Goal: Information Seeking & Learning: Understand process/instructions

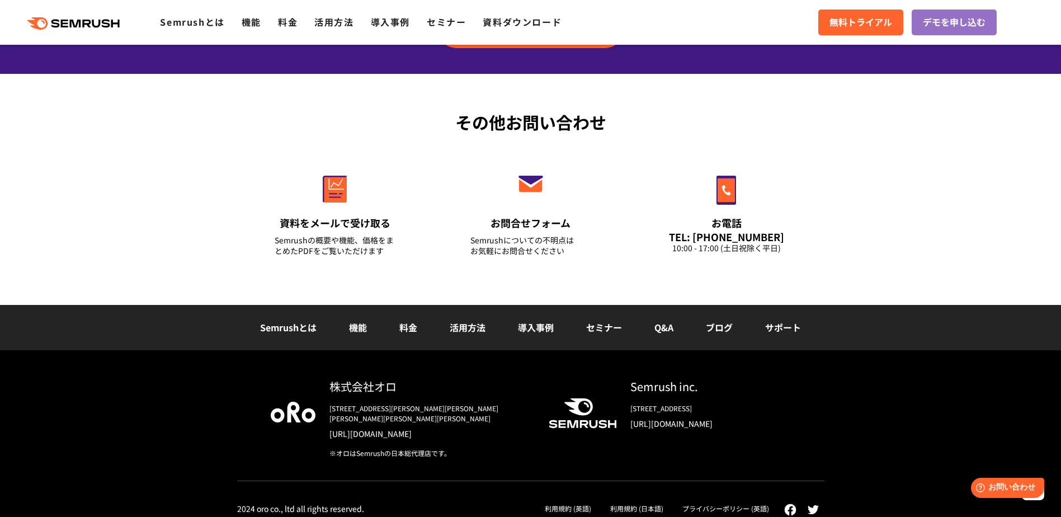
click at [654, 329] on li "Q&A" at bounding box center [663, 327] width 51 height 15
click at [673, 329] on link "Q&A" at bounding box center [663, 326] width 19 height 13
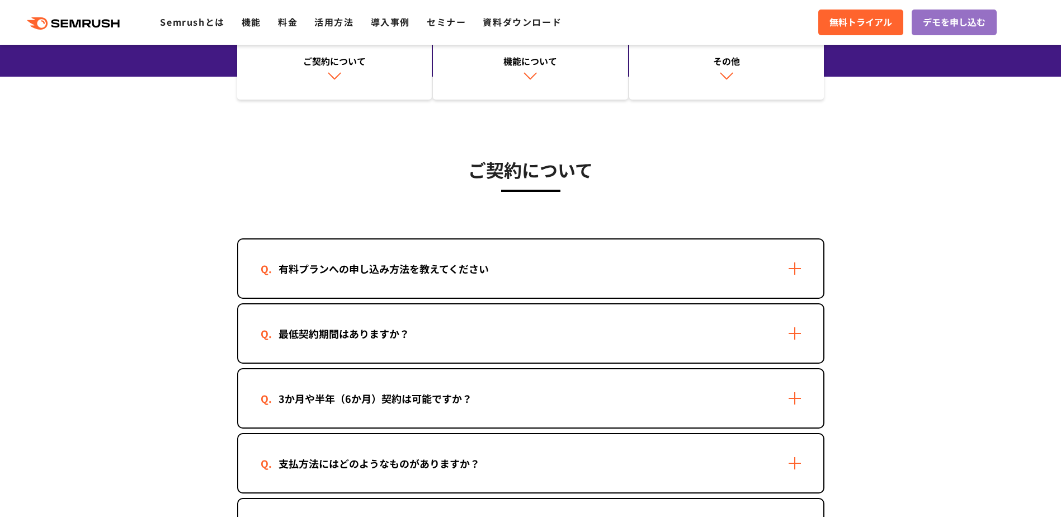
scroll to position [168, 0]
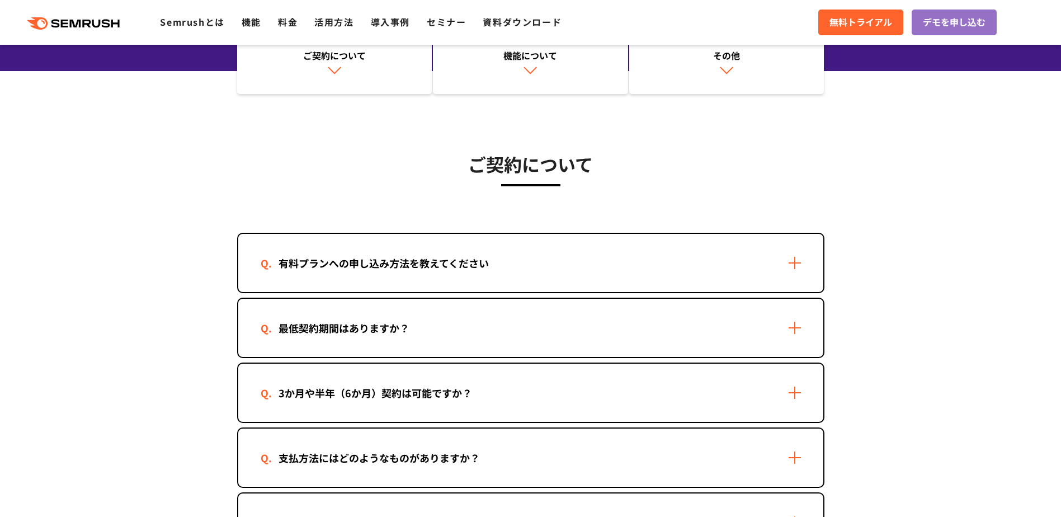
click at [630, 312] on div "最低契約期間はありますか？" at bounding box center [530, 328] width 585 height 58
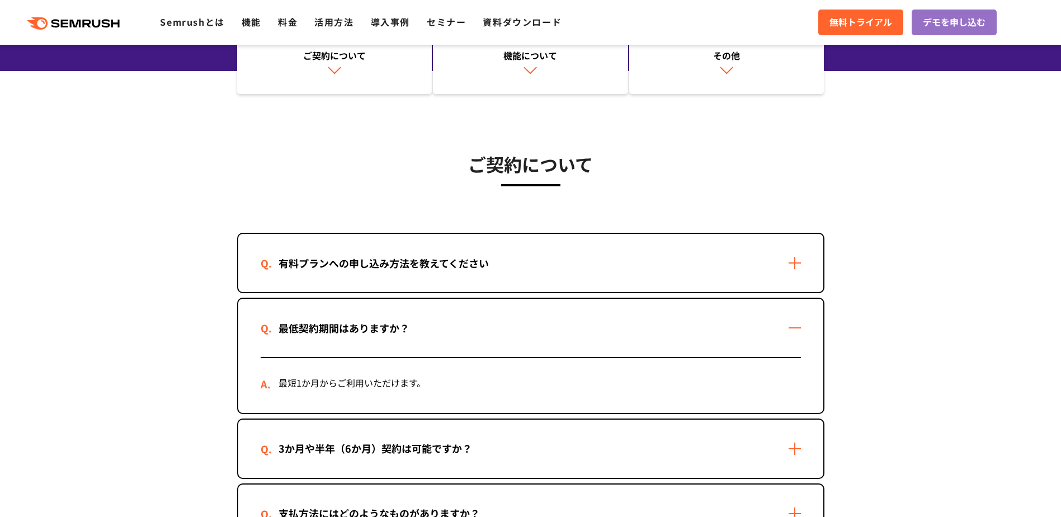
click at [630, 312] on div "最低契約期間はありますか？" at bounding box center [530, 328] width 585 height 58
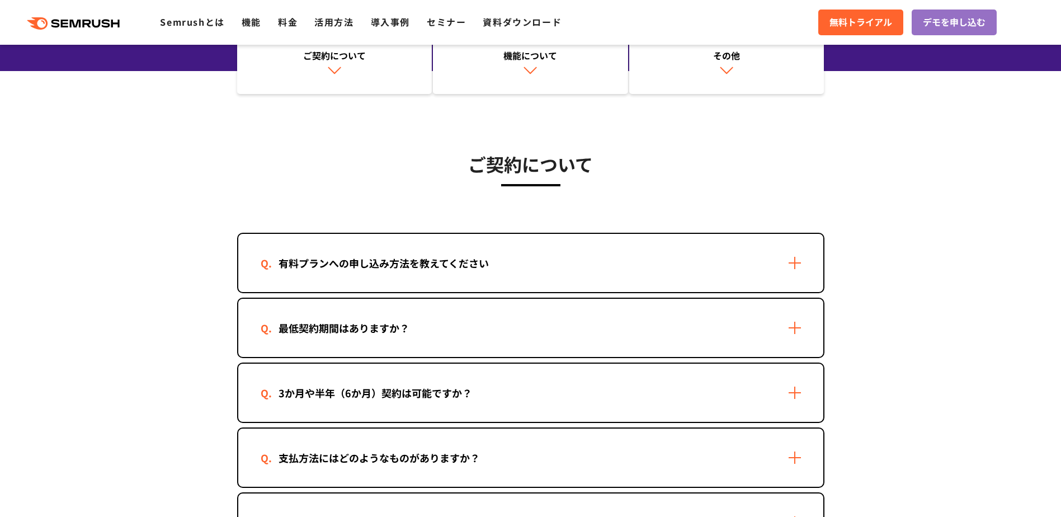
click at [628, 260] on div "有料プランへの申し込み方法を教えてください" at bounding box center [530, 263] width 585 height 58
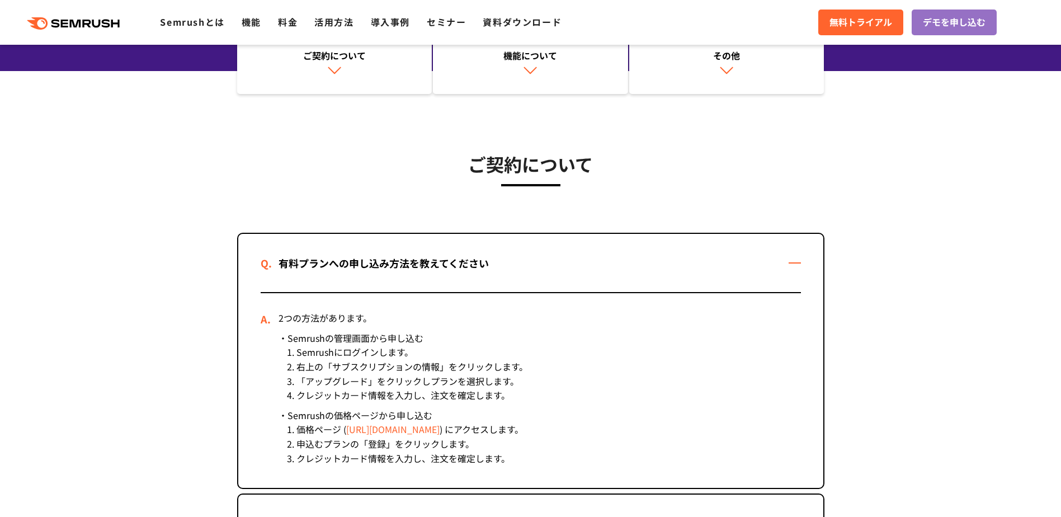
click at [628, 260] on div "有料プランへの申し込み方法を教えてください" at bounding box center [530, 263] width 585 height 58
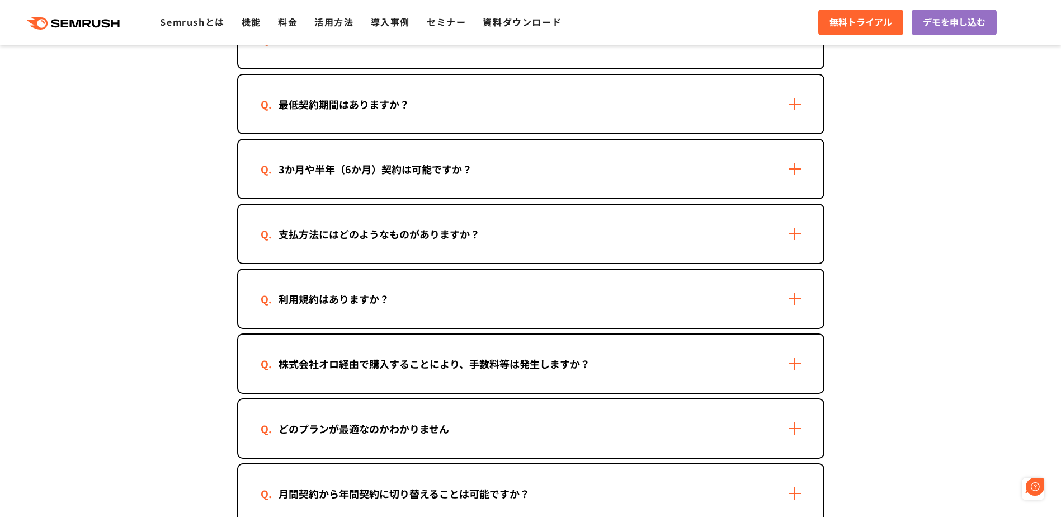
scroll to position [0, 0]
click at [624, 295] on div "利用規約はありますか？" at bounding box center [530, 299] width 585 height 58
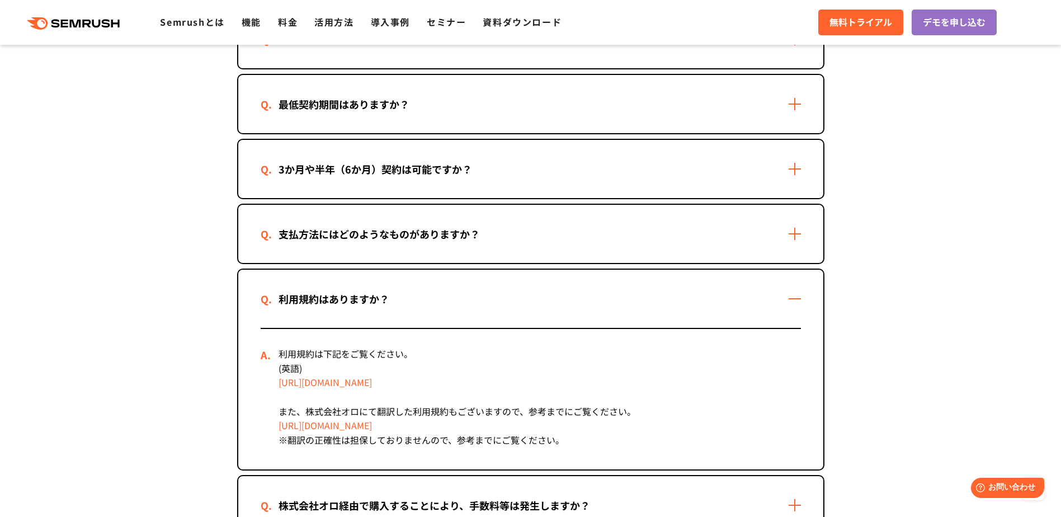
click at [624, 295] on div "利用規約はありますか？" at bounding box center [530, 299] width 585 height 58
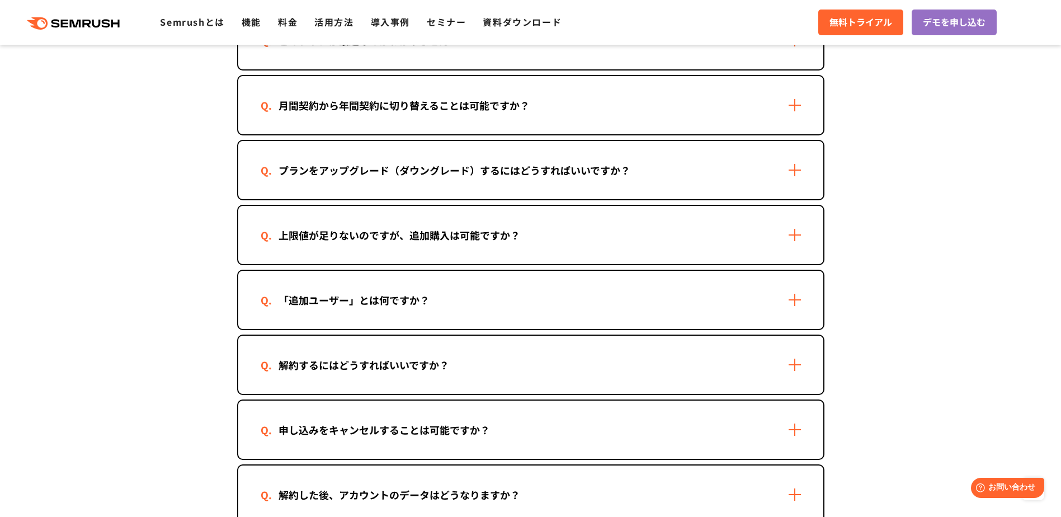
scroll to position [783, 0]
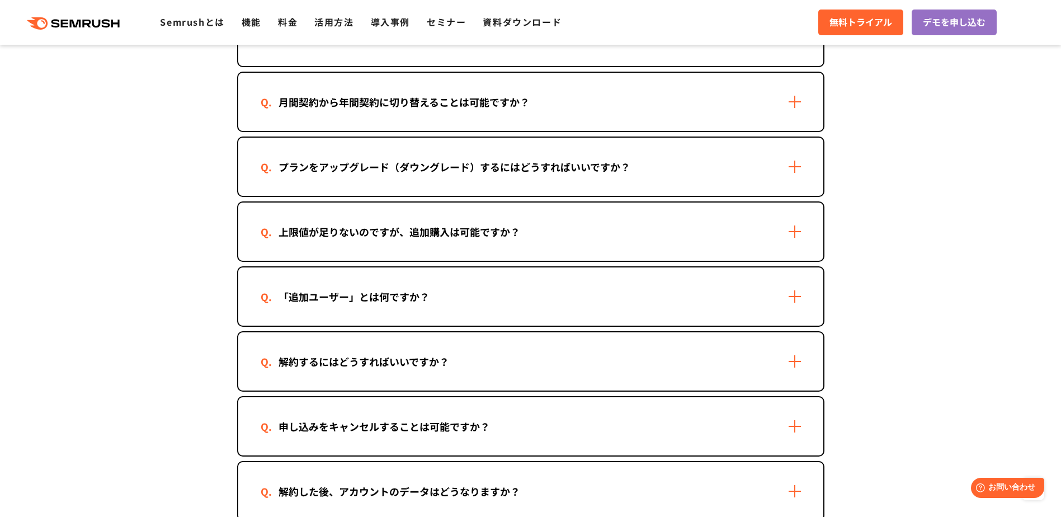
click at [603, 291] on div "「追加ユーザー」とは何ですか？" at bounding box center [530, 296] width 585 height 58
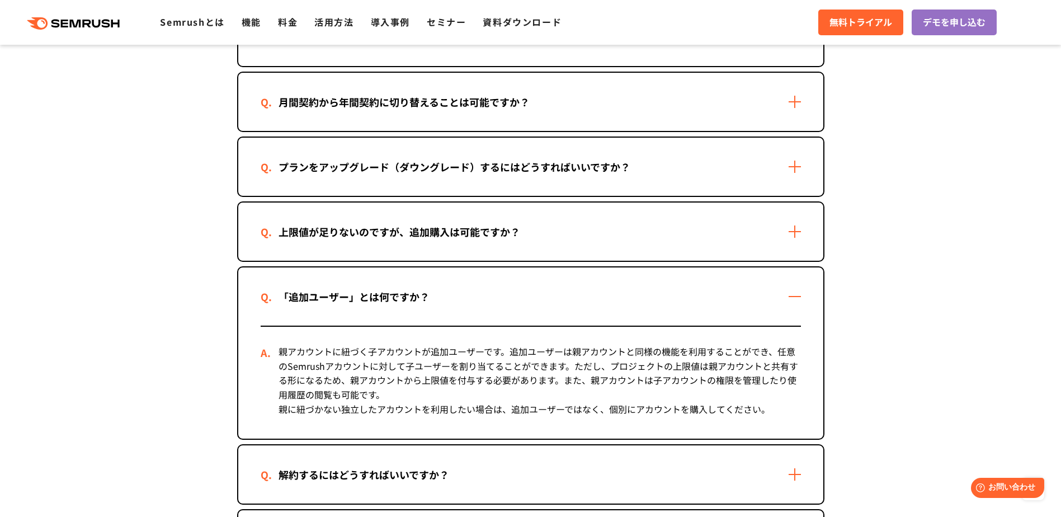
click at [603, 291] on div "「追加ユーザー」とは何ですか？" at bounding box center [530, 296] width 585 height 58
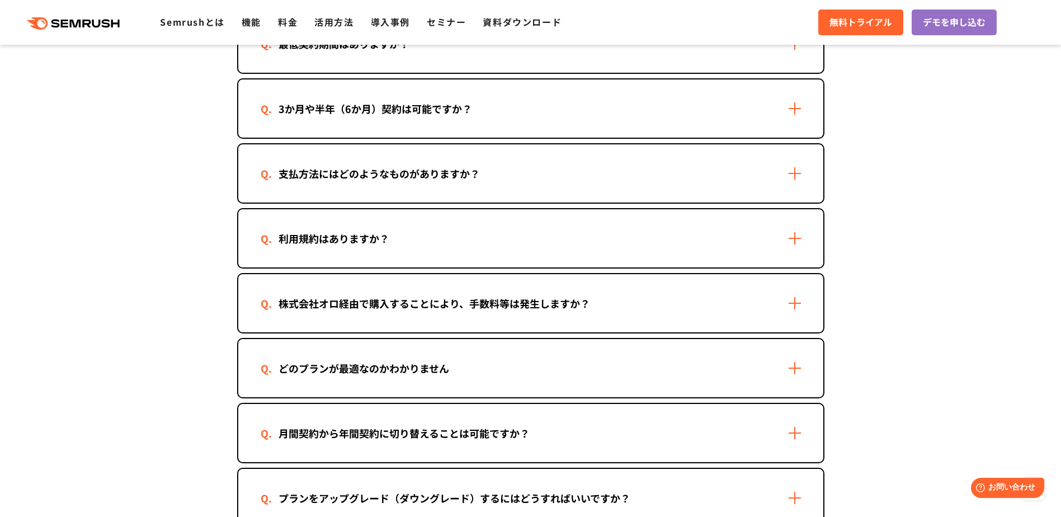
scroll to position [447, 0]
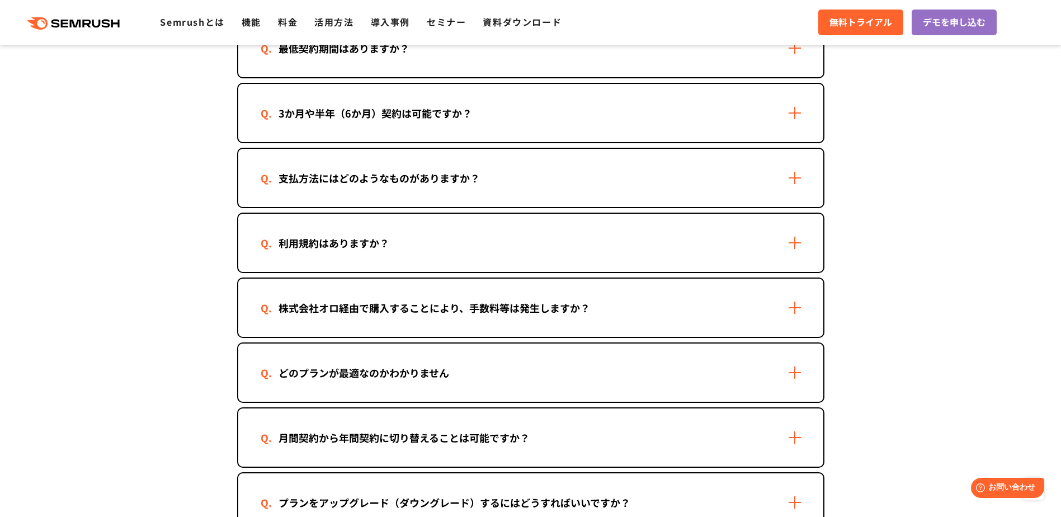
click at [441, 428] on div "月間契約から年間契約に切り替えることは可能ですか？" at bounding box center [530, 437] width 585 height 58
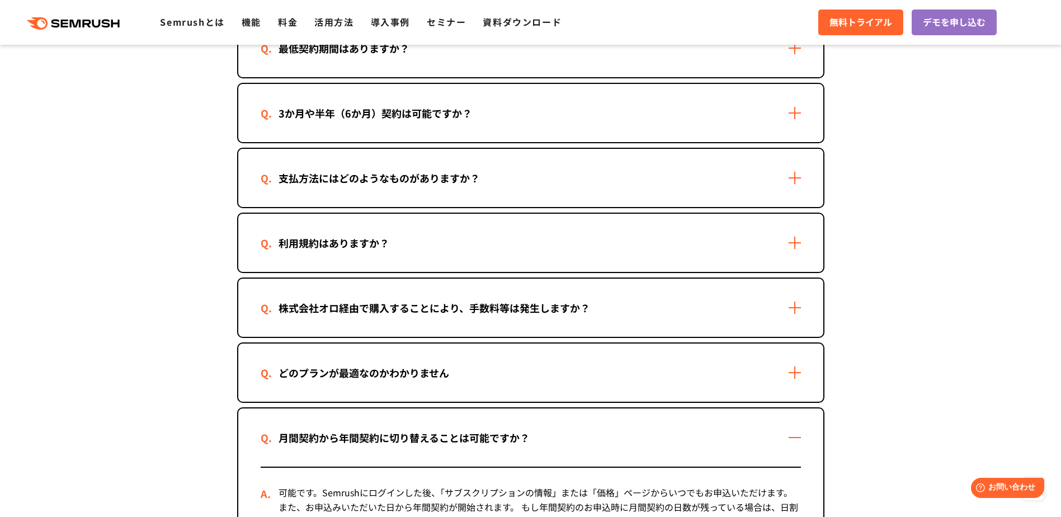
click at [441, 428] on div "月間契約から年間契約に切り替えることは可能ですか？" at bounding box center [530, 437] width 585 height 58
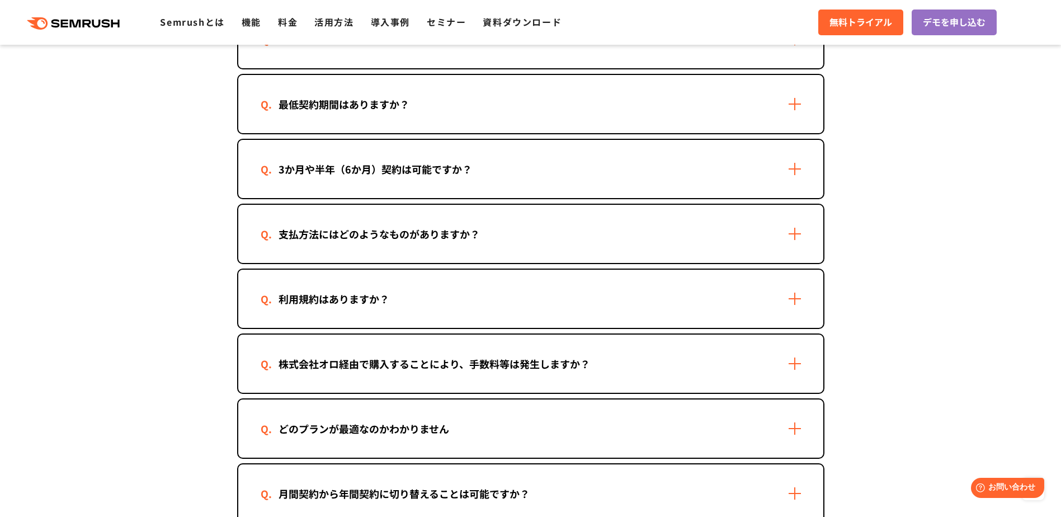
scroll to position [336, 0]
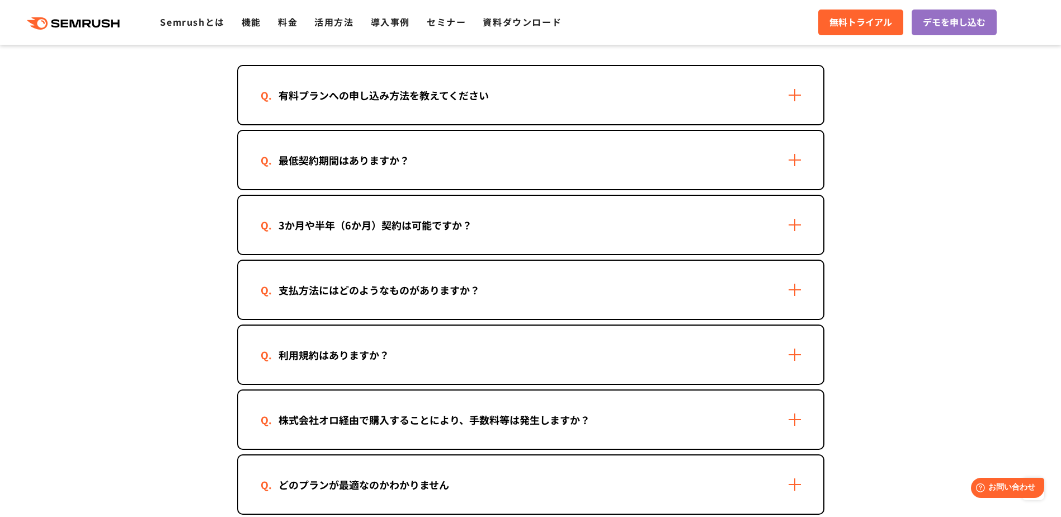
click at [438, 353] on div "利用規約はありますか？" at bounding box center [530, 355] width 585 height 58
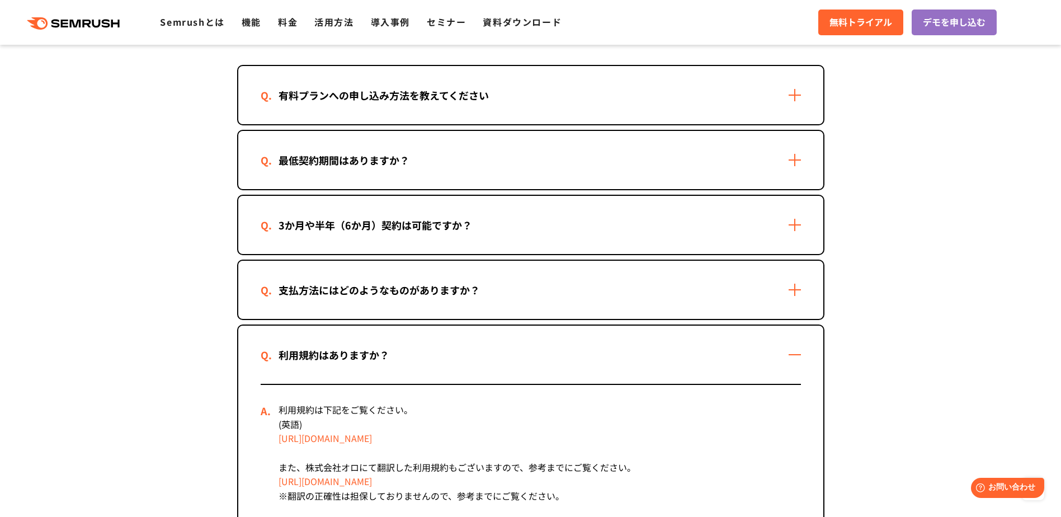
scroll to position [392, 0]
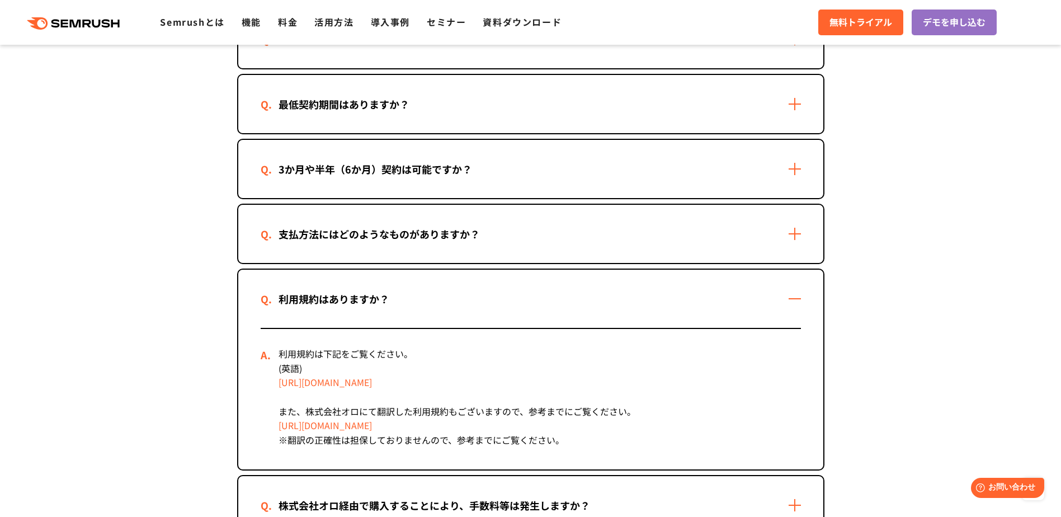
click at [372, 427] on link "https://semrush.jp/terms-of-use-ja/" at bounding box center [325, 424] width 93 height 13
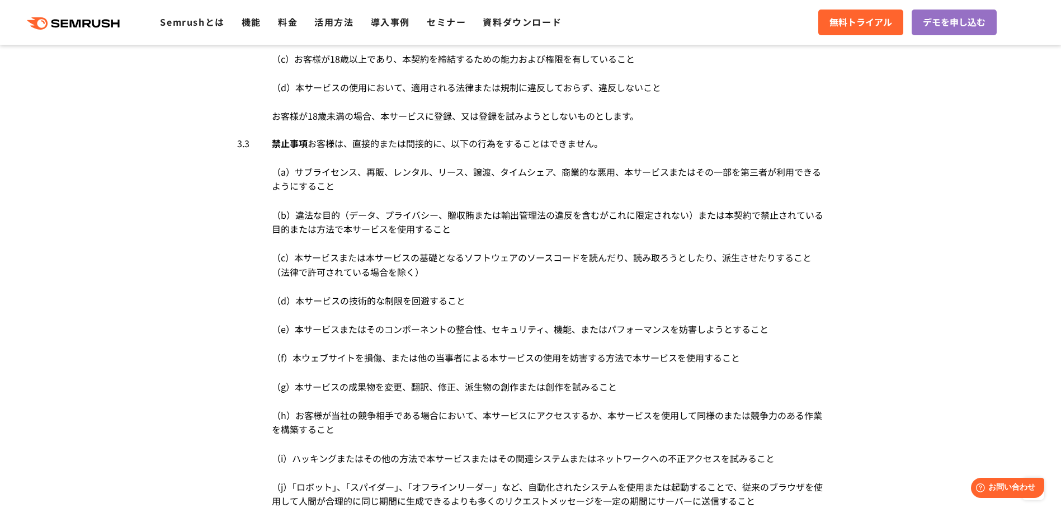
drag, startPoint x: 308, startPoint y: 235, endPoint x: 447, endPoint y: 277, distance: 145.4
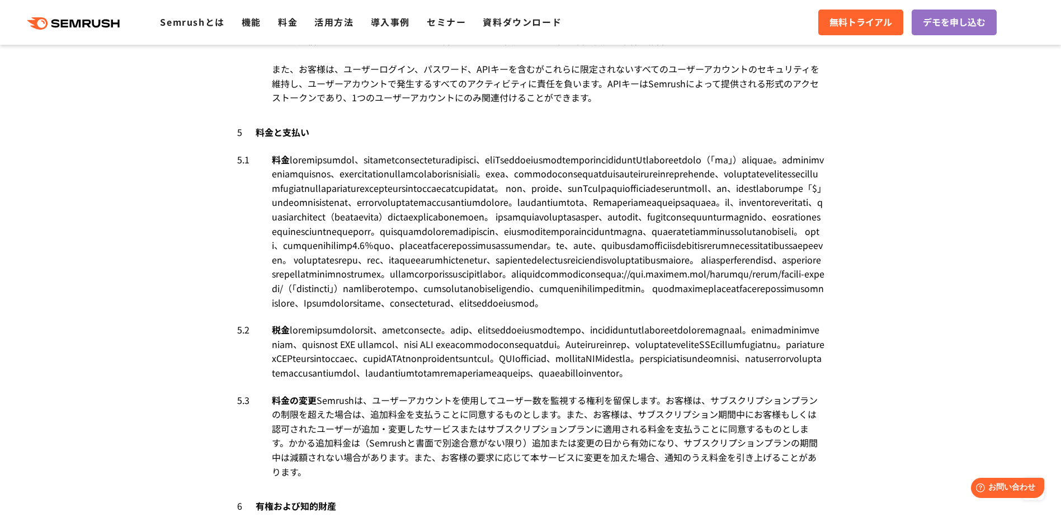
scroll to position [3076, 0]
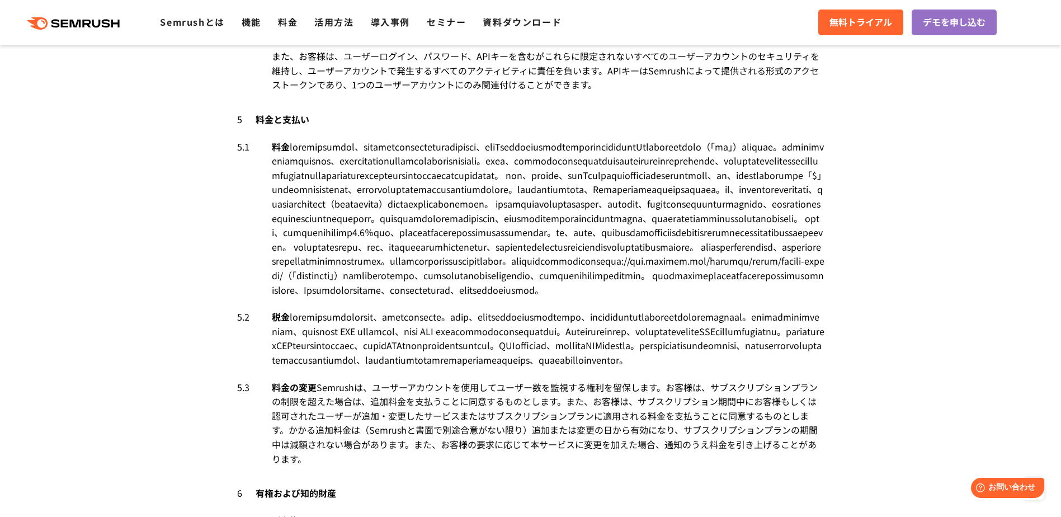
drag, startPoint x: 299, startPoint y: 218, endPoint x: 402, endPoint y: 252, distance: 108.4
drag, startPoint x: 439, startPoint y: 271, endPoint x: 414, endPoint y: 315, distance: 50.9
drag, startPoint x: 414, startPoint y: 315, endPoint x: 595, endPoint y: 325, distance: 181.5
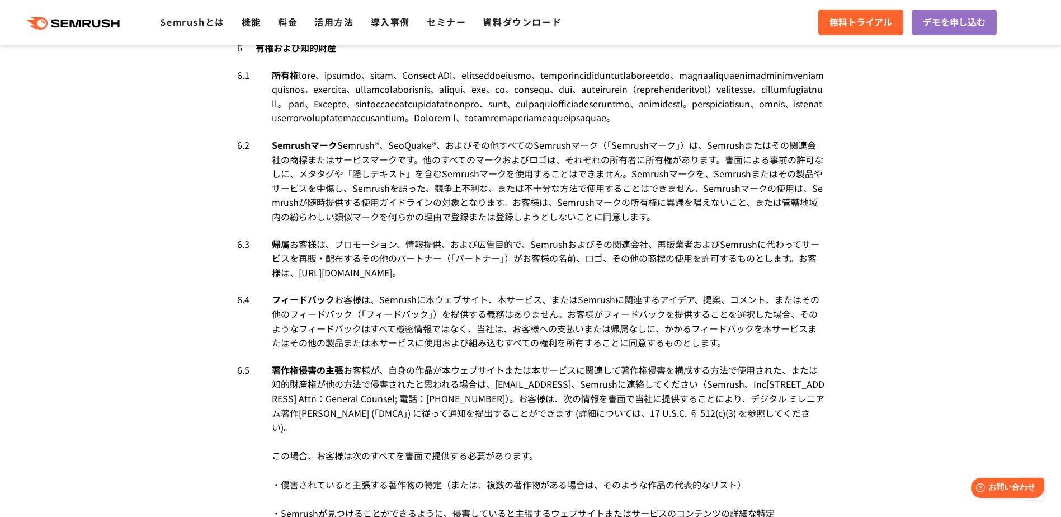
scroll to position [3524, 0]
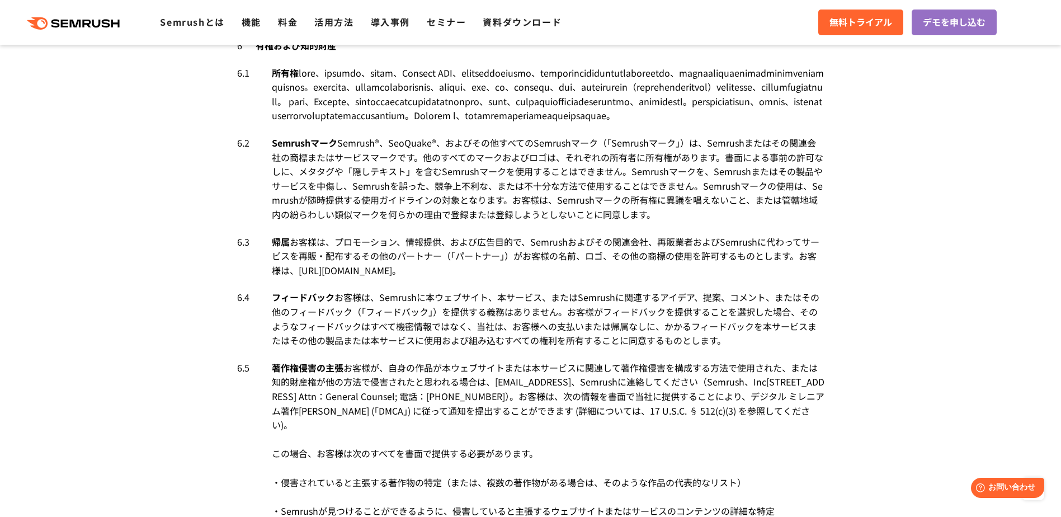
drag, startPoint x: 592, startPoint y: 186, endPoint x: 600, endPoint y: 408, distance: 221.6
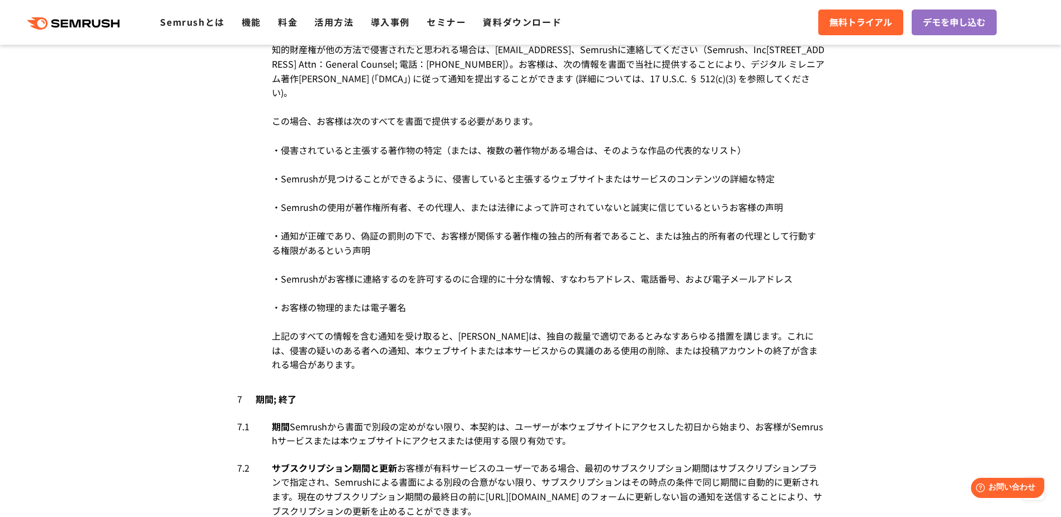
scroll to position [3859, 0]
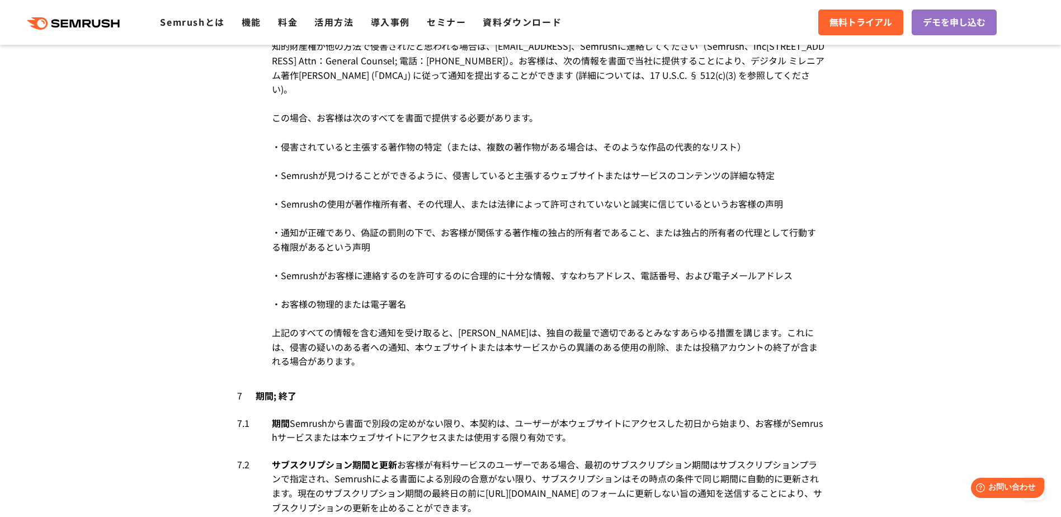
drag, startPoint x: 383, startPoint y: 238, endPoint x: 361, endPoint y: 303, distance: 68.3
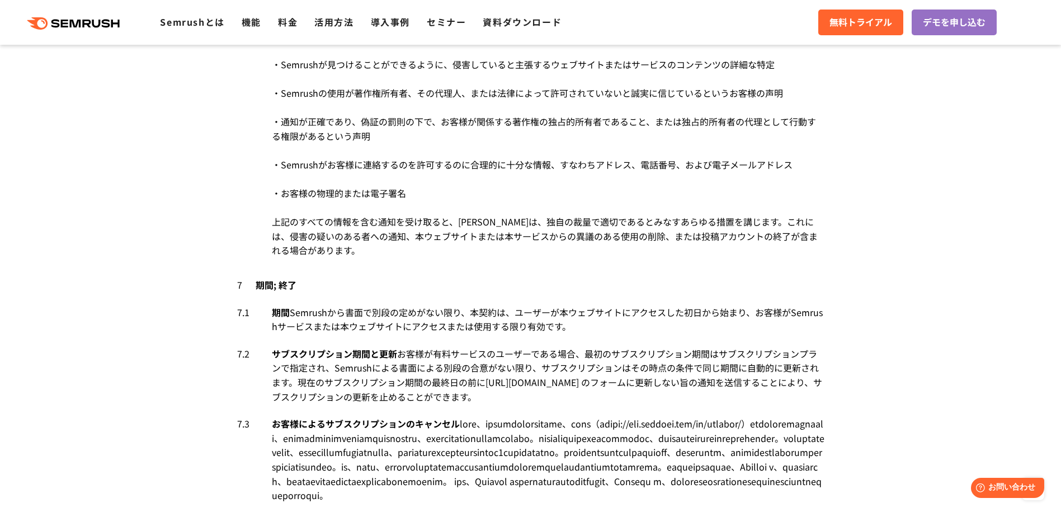
scroll to position [3971, 0]
drag, startPoint x: 390, startPoint y: 269, endPoint x: 522, endPoint y: 341, distance: 149.9
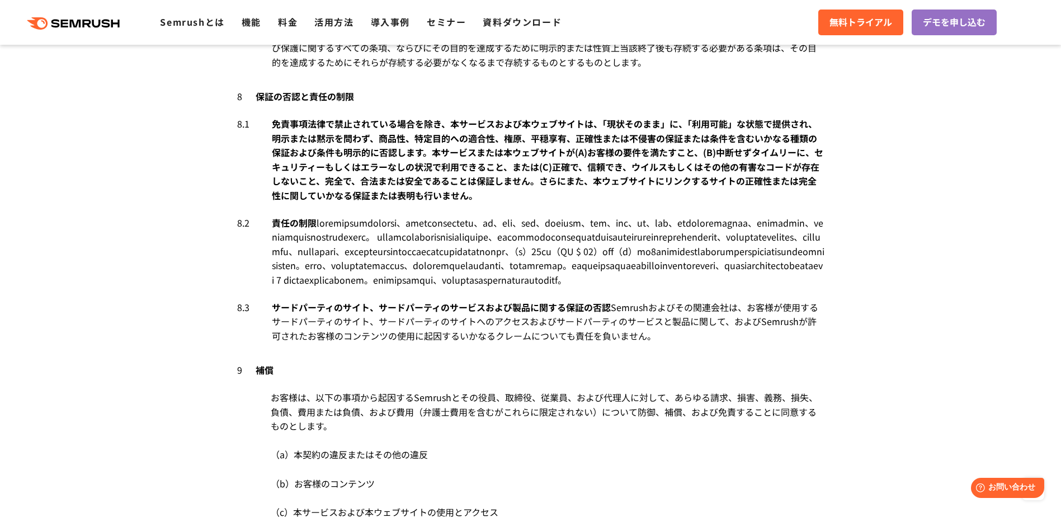
scroll to position [5202, 0]
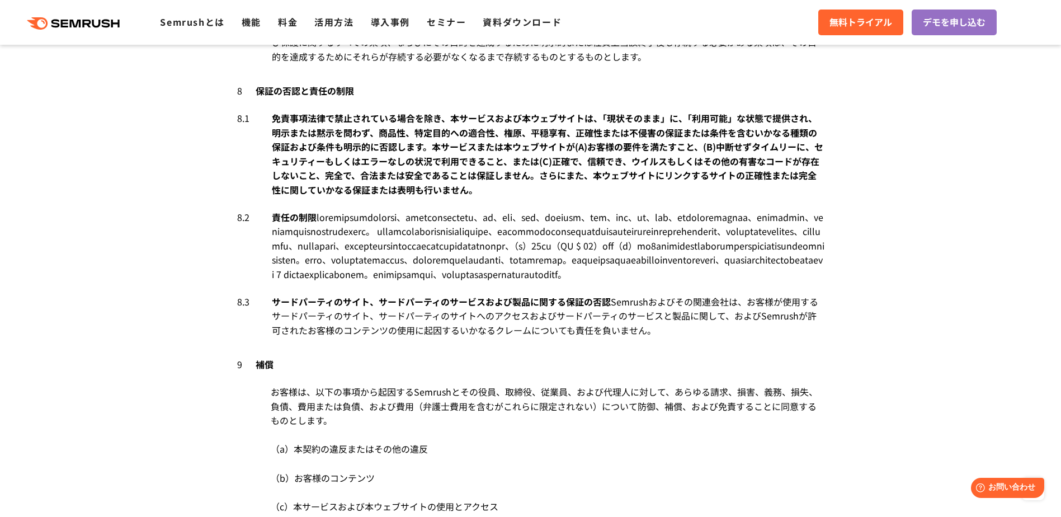
drag, startPoint x: 546, startPoint y: 236, endPoint x: 546, endPoint y: 244, distance: 7.8
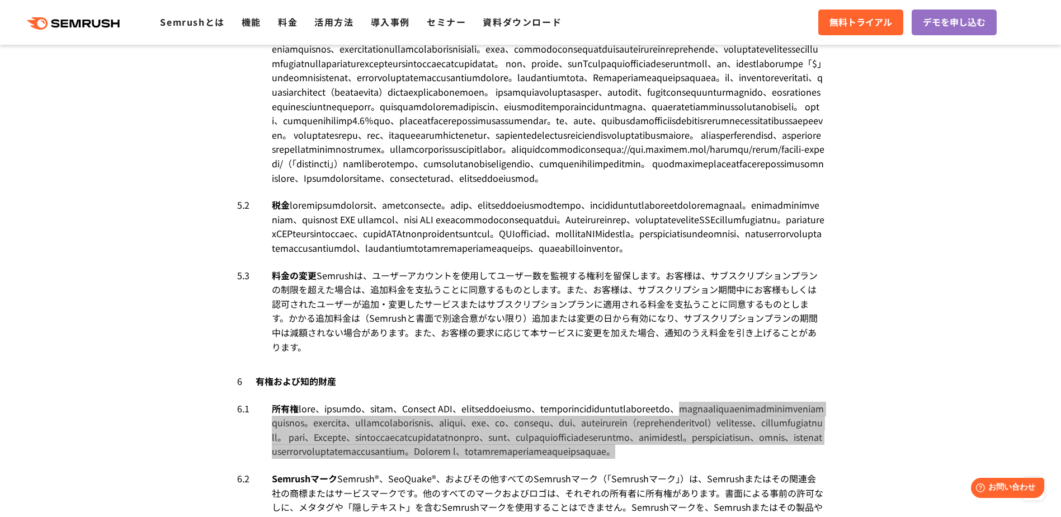
scroll to position [3076, 0]
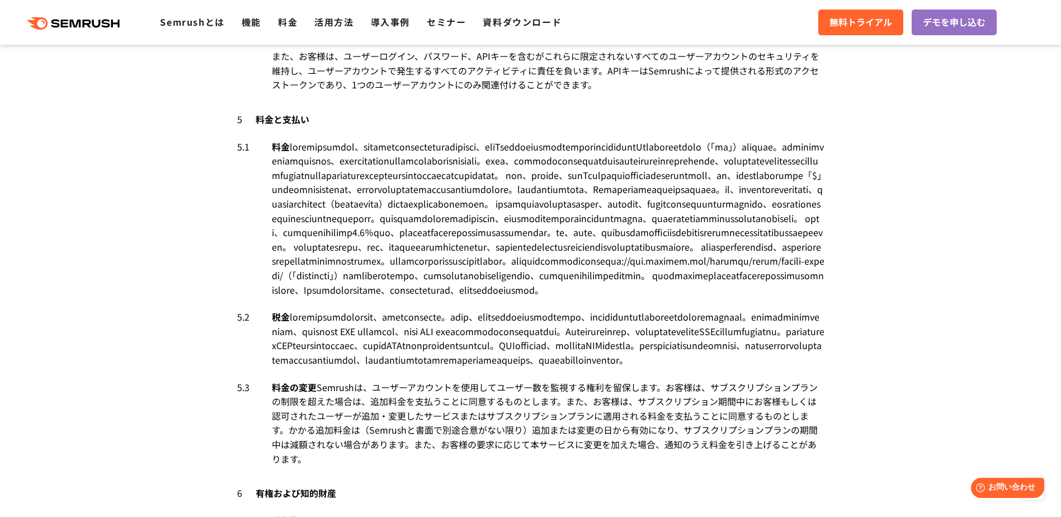
drag, startPoint x: 643, startPoint y: 329, endPoint x: 630, endPoint y: 343, distance: 18.6
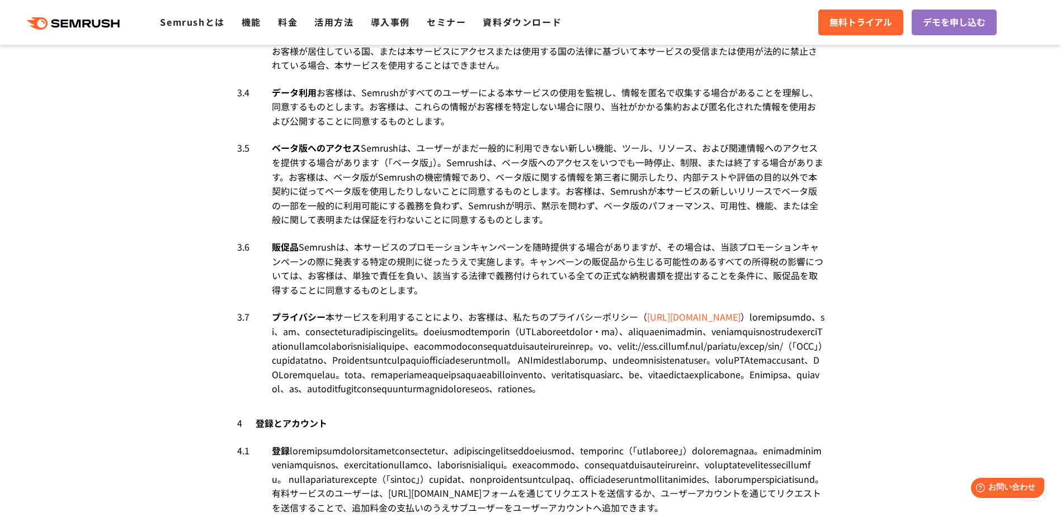
scroll to position [2405, 0]
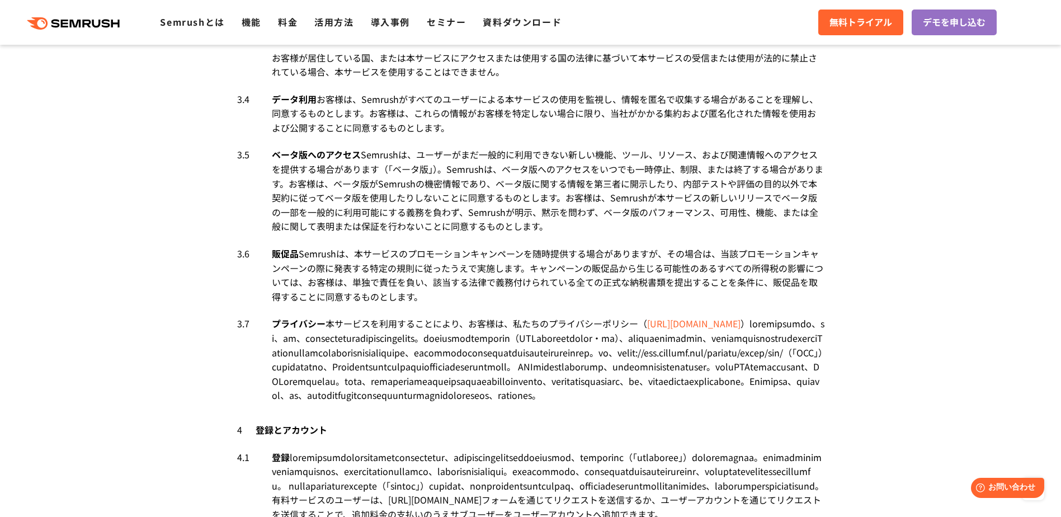
drag, startPoint x: 277, startPoint y: 359, endPoint x: 307, endPoint y: 366, distance: 31.2
drag, startPoint x: 268, startPoint y: 353, endPoint x: 304, endPoint y: 370, distance: 39.3
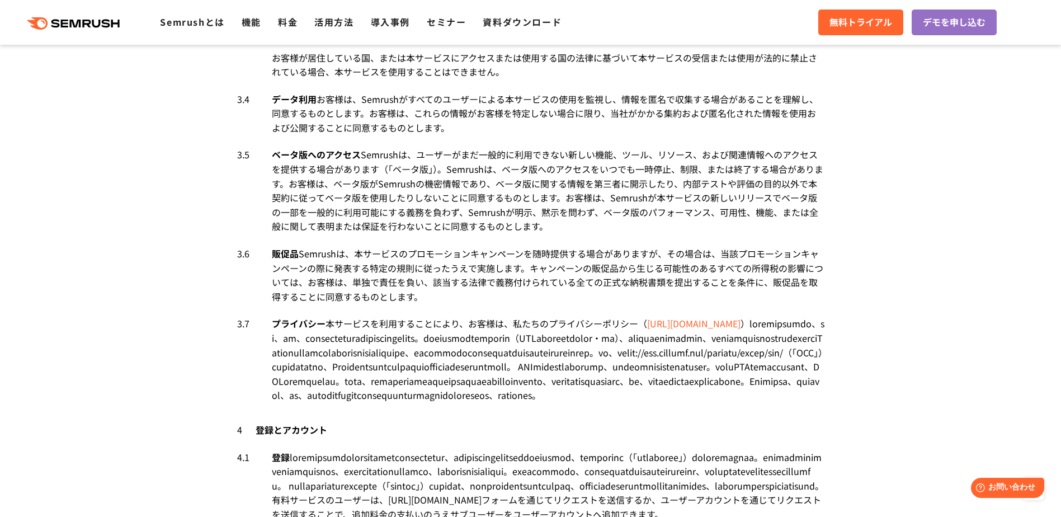
drag, startPoint x: 274, startPoint y: 358, endPoint x: 296, endPoint y: 368, distance: 24.0
copy div "（i）1つの固有のIPアドレスから1秒あたり10を超える問い合わせ、または1人のユーザーからの10を超える同時問い合わせを転送しないこと"
click at [282, 23] on link "料金" at bounding box center [288, 21] width 20 height 13
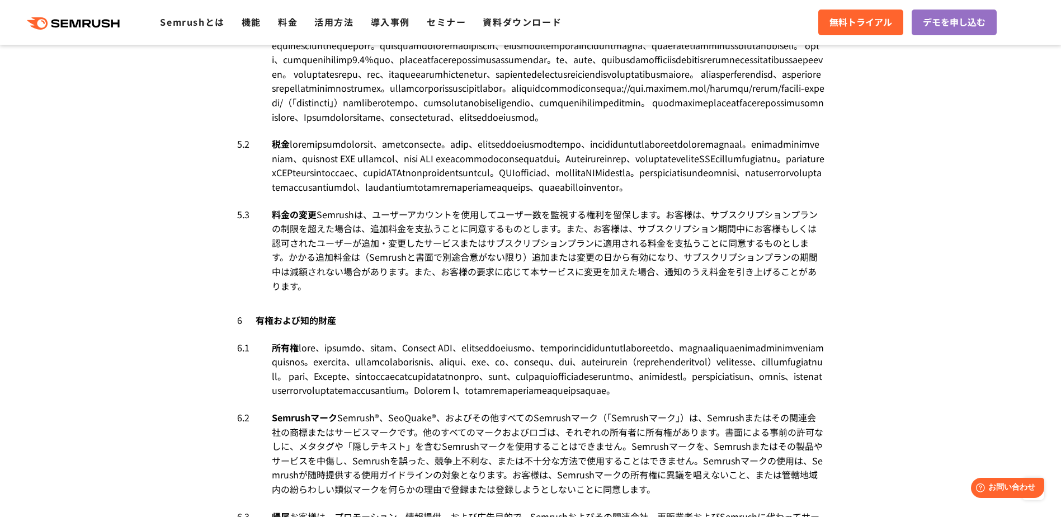
scroll to position [3132, 0]
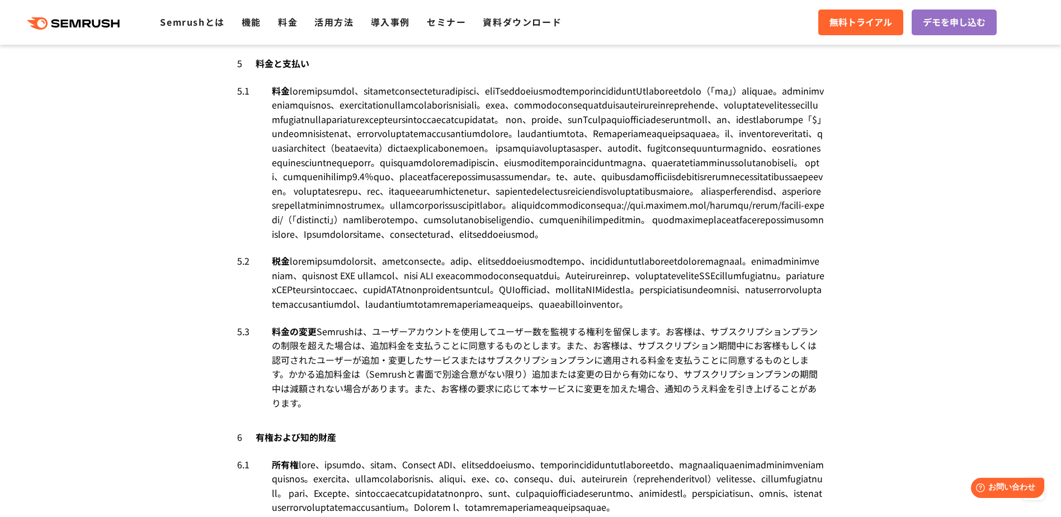
drag, startPoint x: 596, startPoint y: 274, endPoint x: 650, endPoint y: 277, distance: 54.3
drag, startPoint x: 650, startPoint y: 277, endPoint x: 626, endPoint y: 279, distance: 24.7
drag, startPoint x: 596, startPoint y: 273, endPoint x: 460, endPoint y: 289, distance: 137.4
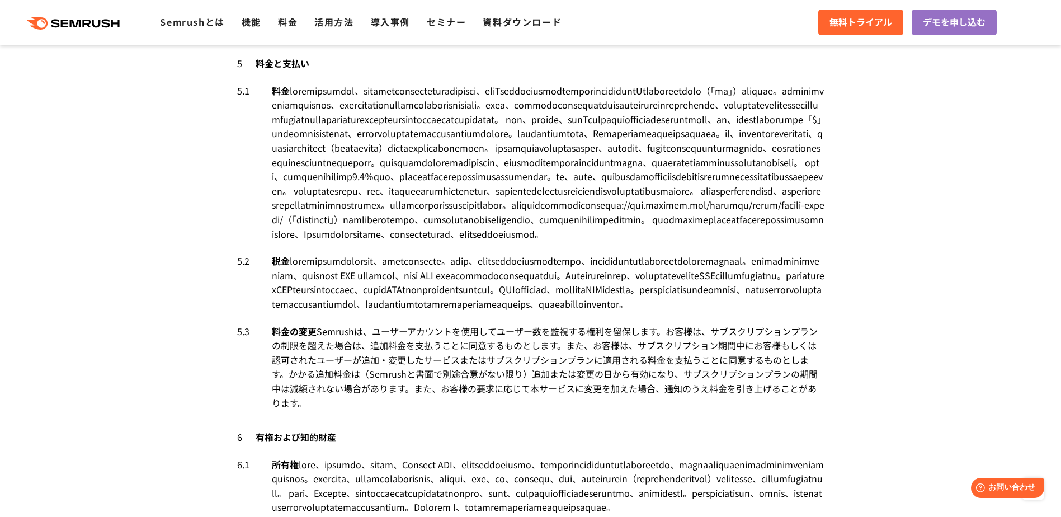
drag, startPoint x: 647, startPoint y: 275, endPoint x: 637, endPoint y: 284, distance: 13.5
drag, startPoint x: 637, startPoint y: 284, endPoint x: 640, endPoint y: 290, distance: 6.8
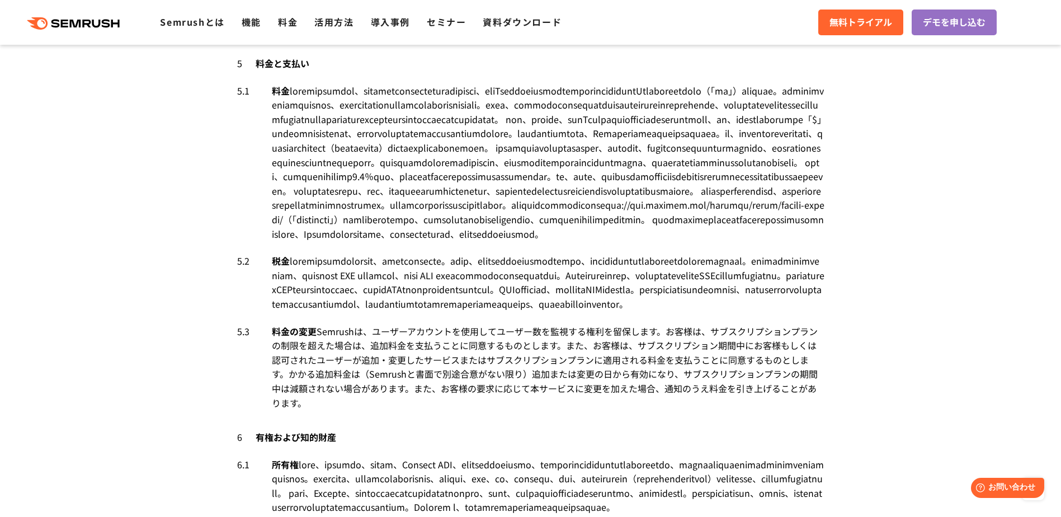
drag, startPoint x: 647, startPoint y: 275, endPoint x: 339, endPoint y: 306, distance: 309.8
copy div "IPアドレスからの同じユーザーアカウントへの繰り返しアクセスを検出した場合、Semrushは独自の裁量により、そのようなユーザーアカウントを直ちに一時停止また…"
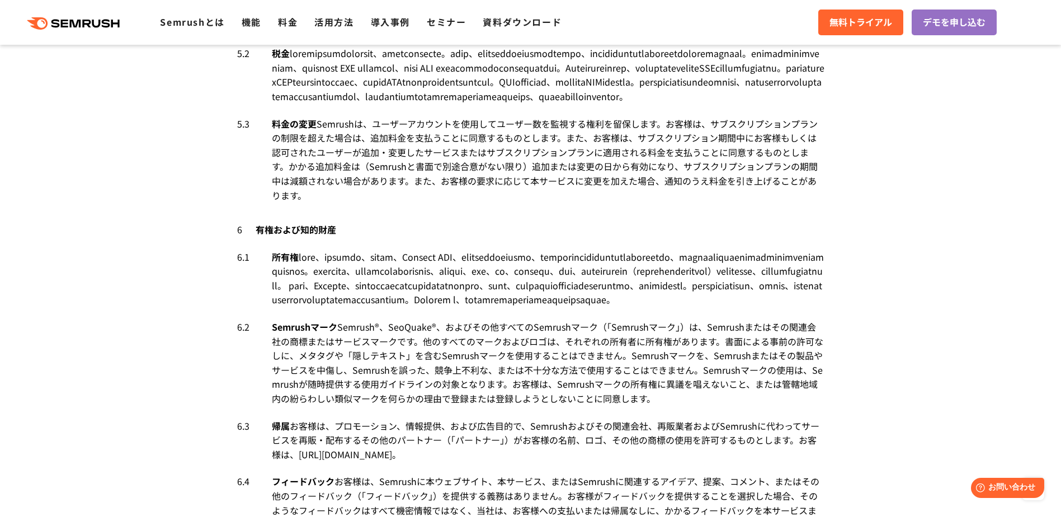
scroll to position [3188, 0]
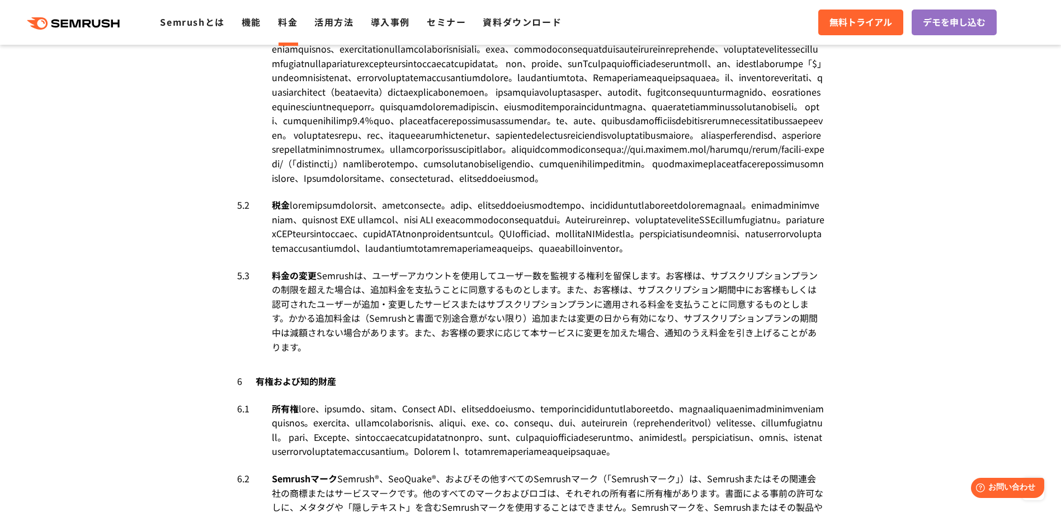
click at [294, 29] on li "料金" at bounding box center [288, 22] width 20 height 15
click at [291, 23] on link "料金" at bounding box center [288, 21] width 20 height 13
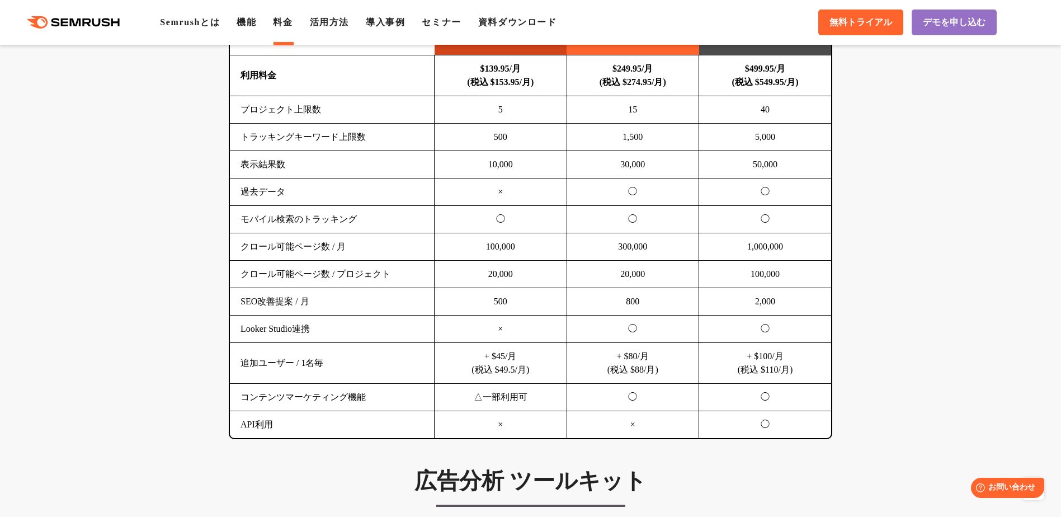
scroll to position [783, 0]
